Goal: Transaction & Acquisition: Purchase product/service

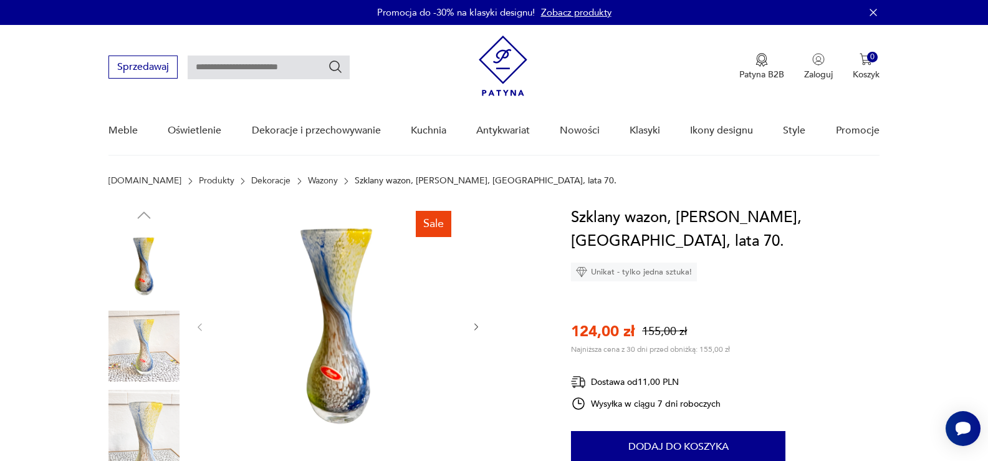
click at [246, 67] on input "text" at bounding box center [269, 67] width 162 height 24
click at [346, 378] on img at bounding box center [337, 326] width 241 height 241
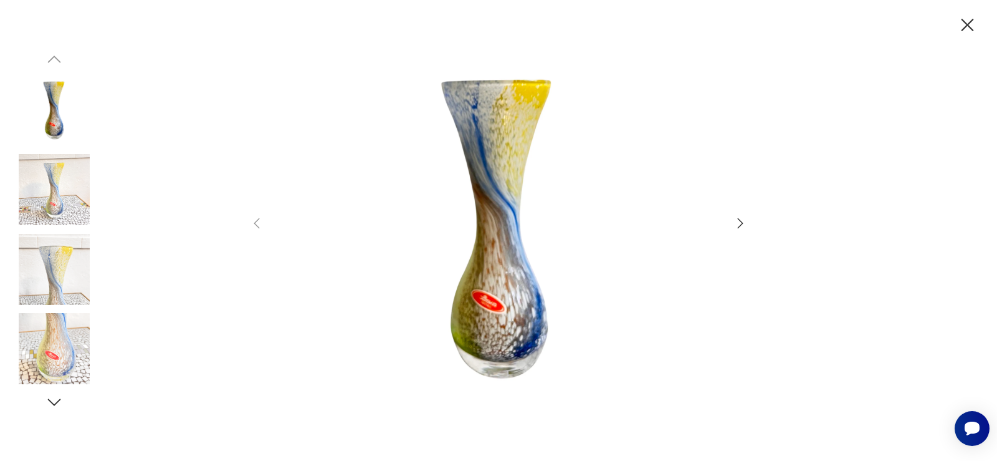
click at [493, 313] on img at bounding box center [499, 229] width 444 height 368
click at [54, 363] on img at bounding box center [54, 348] width 71 height 71
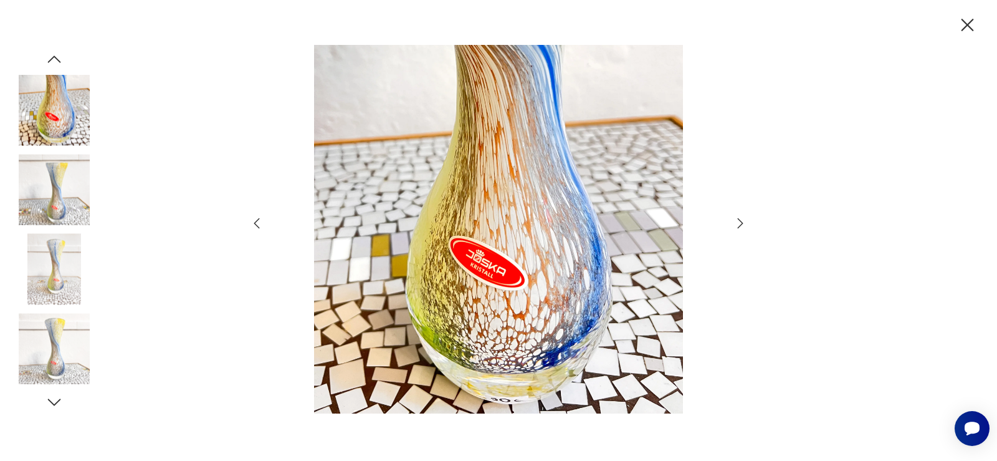
click at [963, 14] on icon "button" at bounding box center [968, 25] width 22 height 22
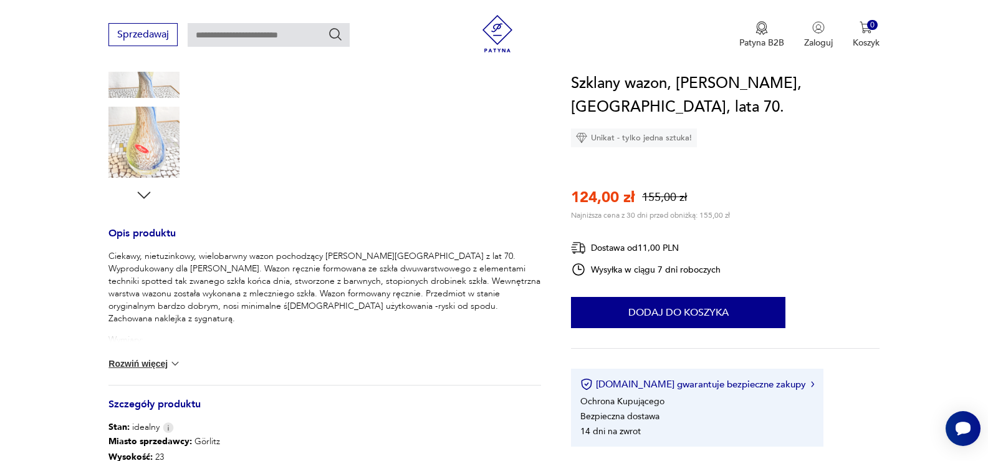
scroll to position [374, 0]
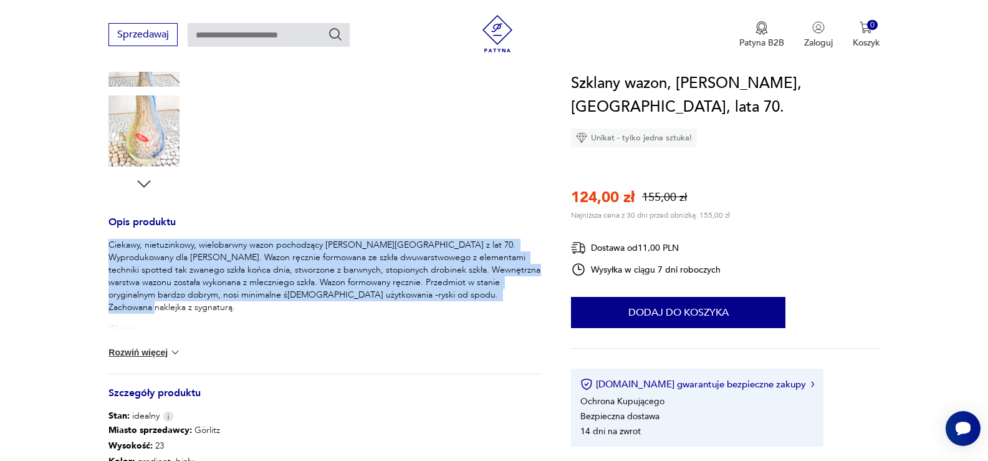
drag, startPoint x: 478, startPoint y: 297, endPoint x: 105, endPoint y: 247, distance: 376.7
click at [105, 247] on section "Sale Opis produktu Ciekawy, nietuzinkowy, wielobarwny wazon pochodzący [PERSON_…" at bounding box center [494, 247] width 988 height 831
copy p "Ciekawy, nietuzinkowy, wielobarwny wazon pochodzący [PERSON_NAME][GEOGRAPHIC_DA…"
click at [127, 353] on button "Rozwiń więcej" at bounding box center [144, 352] width 72 height 12
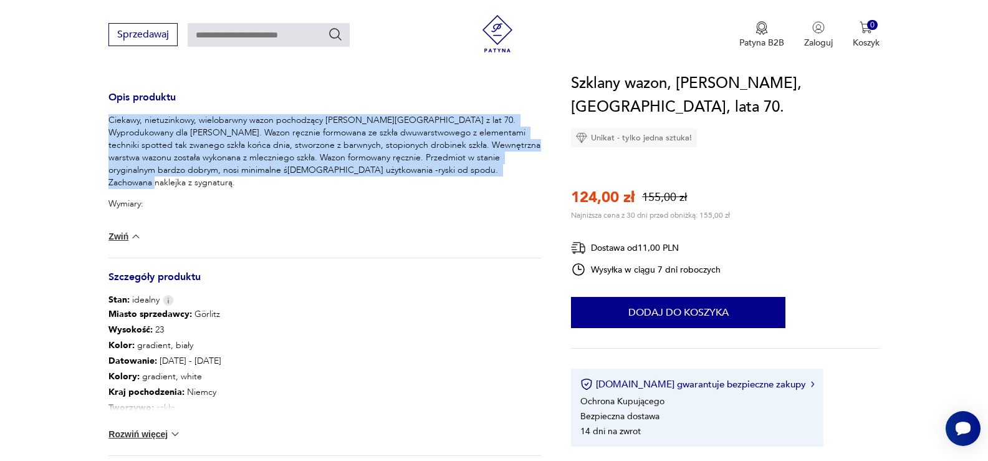
scroll to position [0, 0]
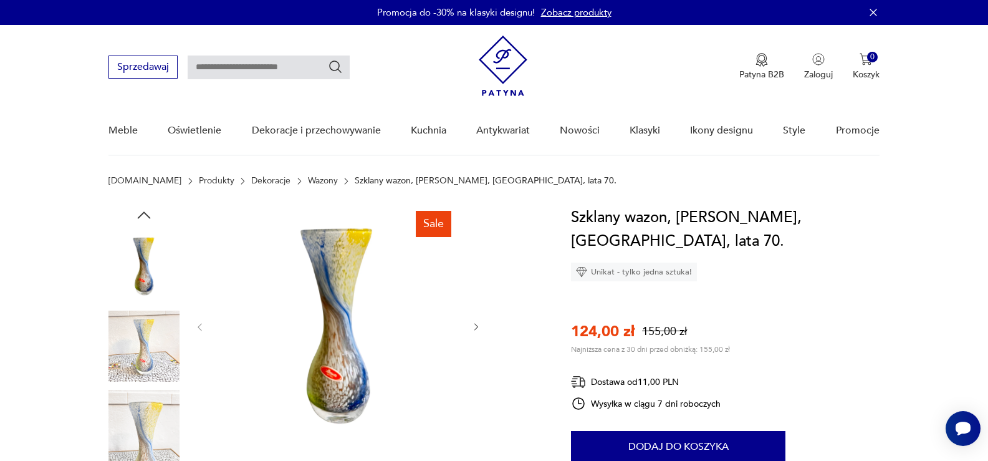
click at [294, 65] on input "text" at bounding box center [269, 67] width 162 height 24
type input "**********"
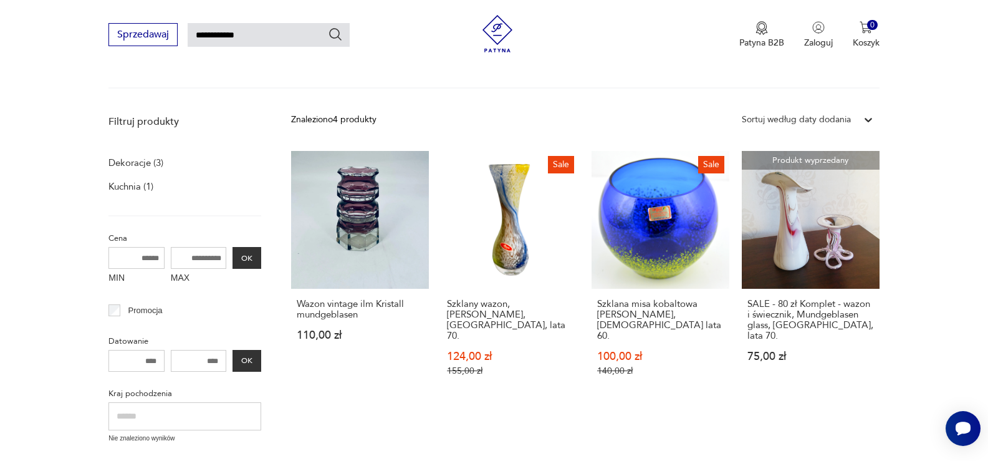
scroll to position [123, 0]
click at [350, 222] on link "Wazon vintage ilm Kristall mundgeblasen 110,00 zł" at bounding box center [360, 275] width 138 height 249
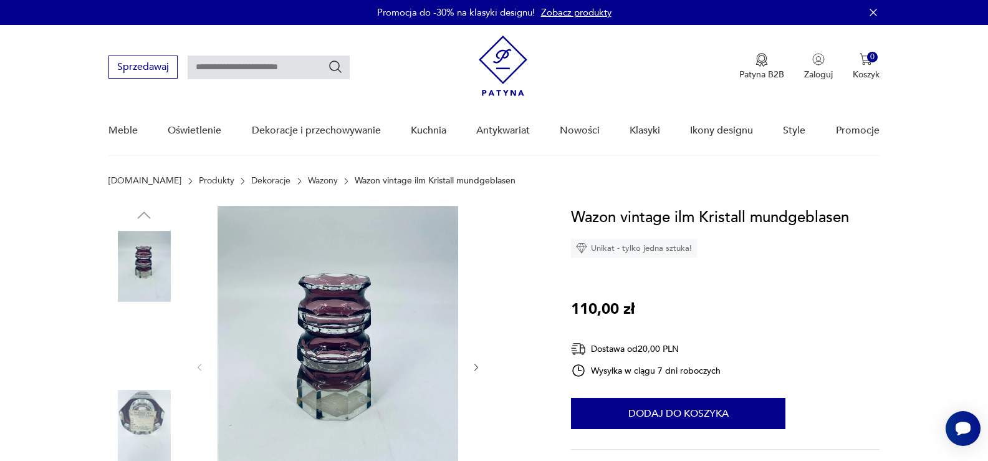
click at [145, 408] on img at bounding box center [143, 424] width 71 height 71
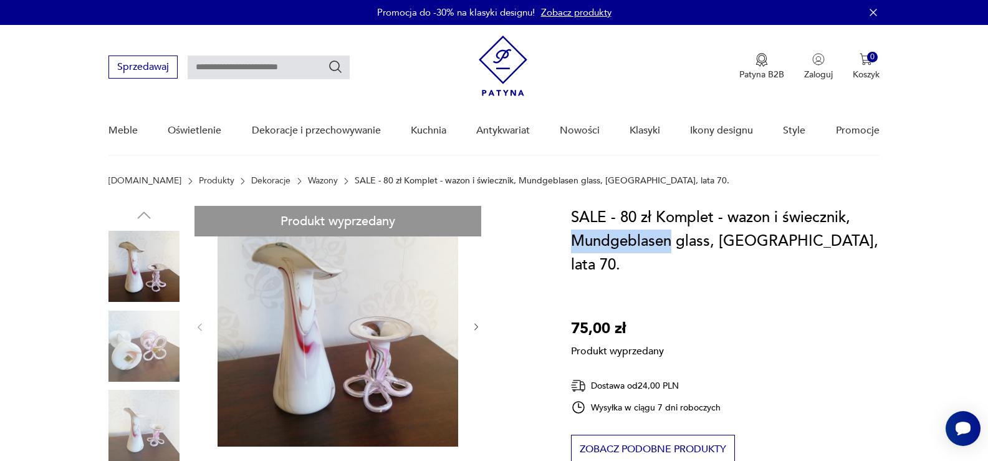
drag, startPoint x: 669, startPoint y: 242, endPoint x: 568, endPoint y: 234, distance: 101.3
